Goal: Check status: Check status

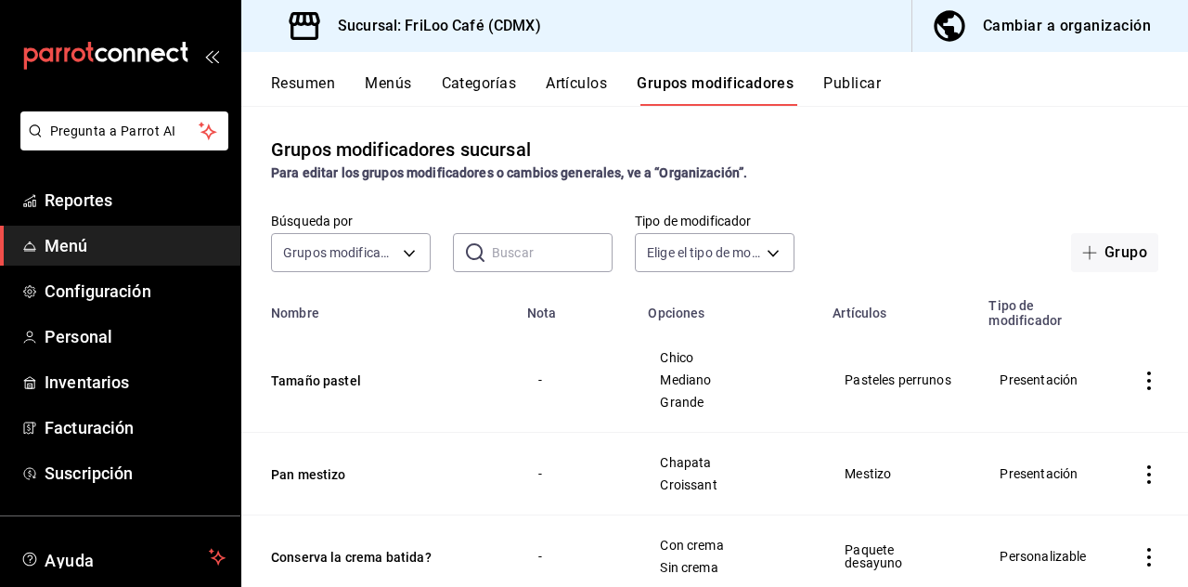
click at [80, 196] on span "Reportes" at bounding box center [135, 199] width 181 height 25
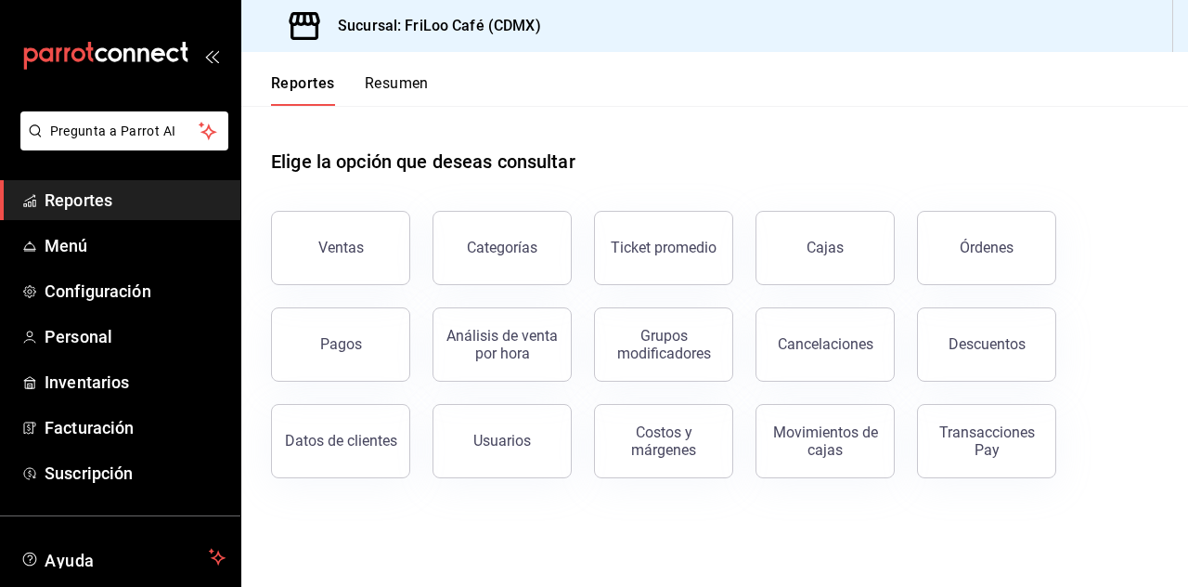
click at [986, 431] on div "Transacciones Pay" at bounding box center [986, 440] width 115 height 35
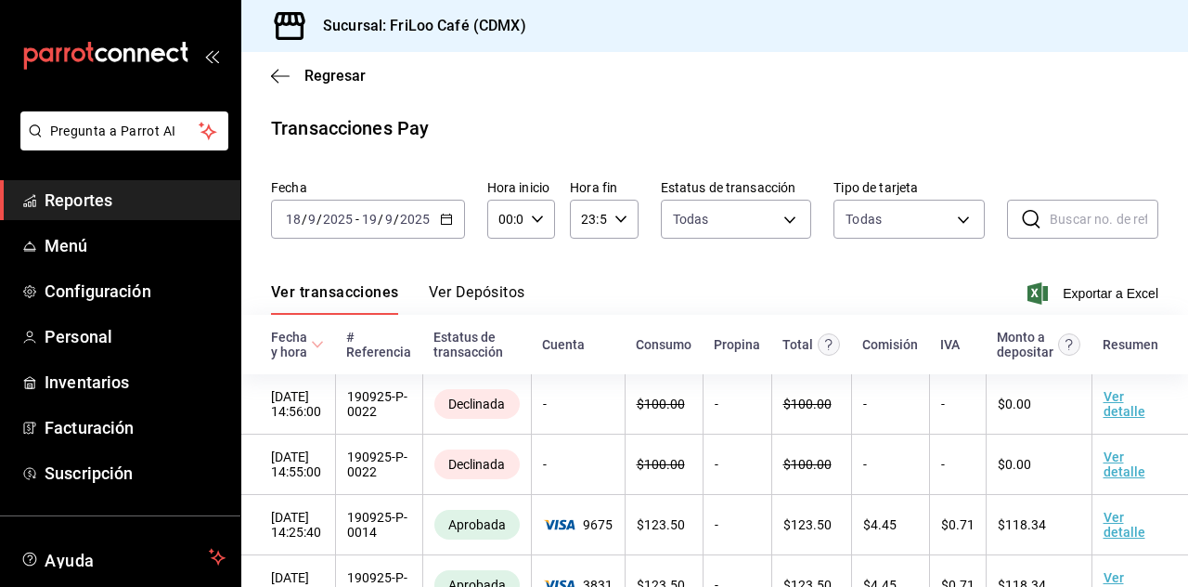
click at [443, 221] on icon "button" at bounding box center [446, 219] width 13 height 13
click at [443, 219] on icon "button" at bounding box center [446, 219] width 13 height 13
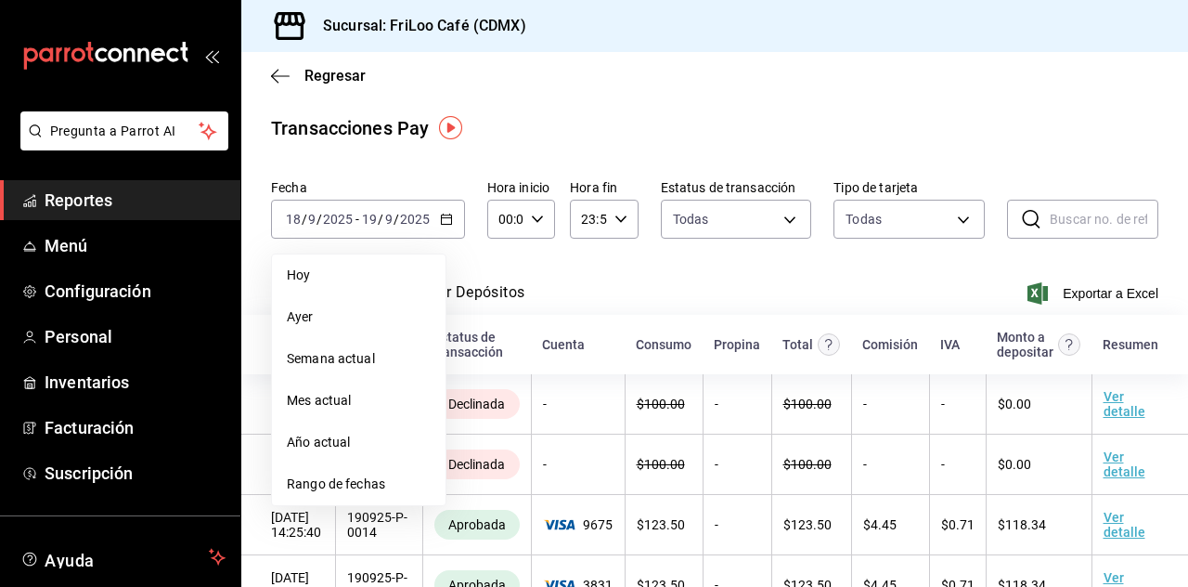
click at [315, 280] on span "Hoy" at bounding box center [359, 274] width 144 height 19
